Goal: Task Accomplishment & Management: Use online tool/utility

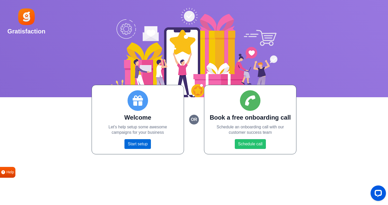
click at [136, 145] on link "Start setup" at bounding box center [138, 144] width 26 height 10
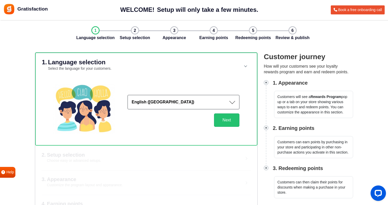
click at [184, 100] on button "English ([GEOGRAPHIC_DATA])" at bounding box center [184, 102] width 112 height 14
click at [228, 124] on button "Next" at bounding box center [226, 119] width 25 height 13
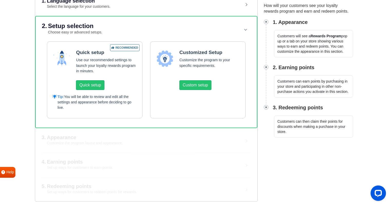
scroll to position [61, 0]
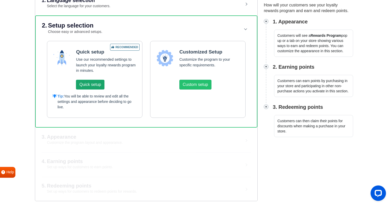
click at [92, 84] on button "Quick setup" at bounding box center [90, 85] width 28 height 10
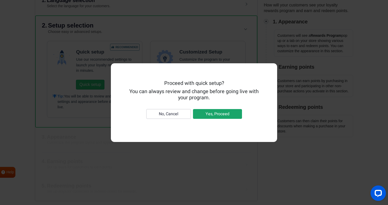
click at [210, 114] on button "Yes, Proceed" at bounding box center [217, 114] width 49 height 10
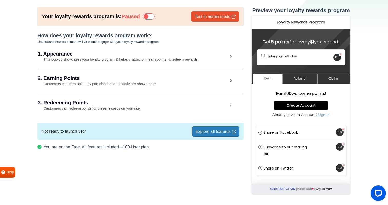
scroll to position [25, 0]
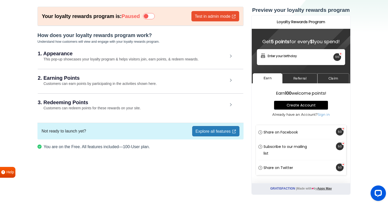
click at [261, 96] on div "Earn 100 welcome points! Create Account Already have an Account? Sign in" at bounding box center [300, 108] width 91 height 34
drag, startPoint x: 276, startPoint y: 93, endPoint x: 312, endPoint y: 93, distance: 35.2
click at [312, 93] on h3 "Earn 100 welcome points!" at bounding box center [301, 93] width 81 height 5
click at [321, 94] on h3 "Earn 100 welcome points!" at bounding box center [301, 93] width 81 height 5
click at [305, 75] on link "Referral" at bounding box center [299, 78] width 35 height 10
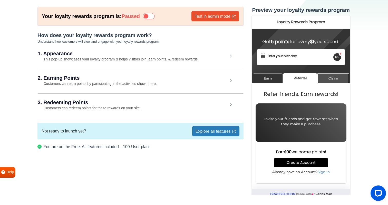
click at [337, 79] on link "Claim" at bounding box center [333, 78] width 32 height 10
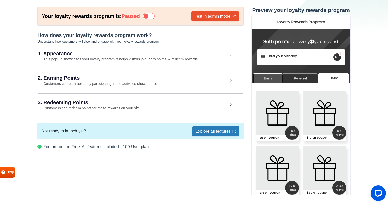
click at [273, 76] on link "Earn" at bounding box center [268, 78] width 30 height 10
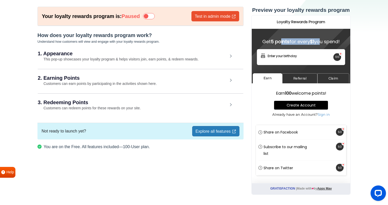
drag, startPoint x: 280, startPoint y: 42, endPoint x: 317, endPoint y: 42, distance: 37.7
click at [317, 42] on h4 "Get 5 points for every $1 you spend!" at bounding box center [301, 41] width 88 height 5
click at [294, 23] on h2 "Loyalty Rewards Program" at bounding box center [300, 22] width 93 height 4
click at [362, 123] on section "Your loyalty rewards program is: Paused Test in admin mode How does your loyalt…" at bounding box center [194, 108] width 388 height 228
